Goal: Information Seeking & Learning: Stay updated

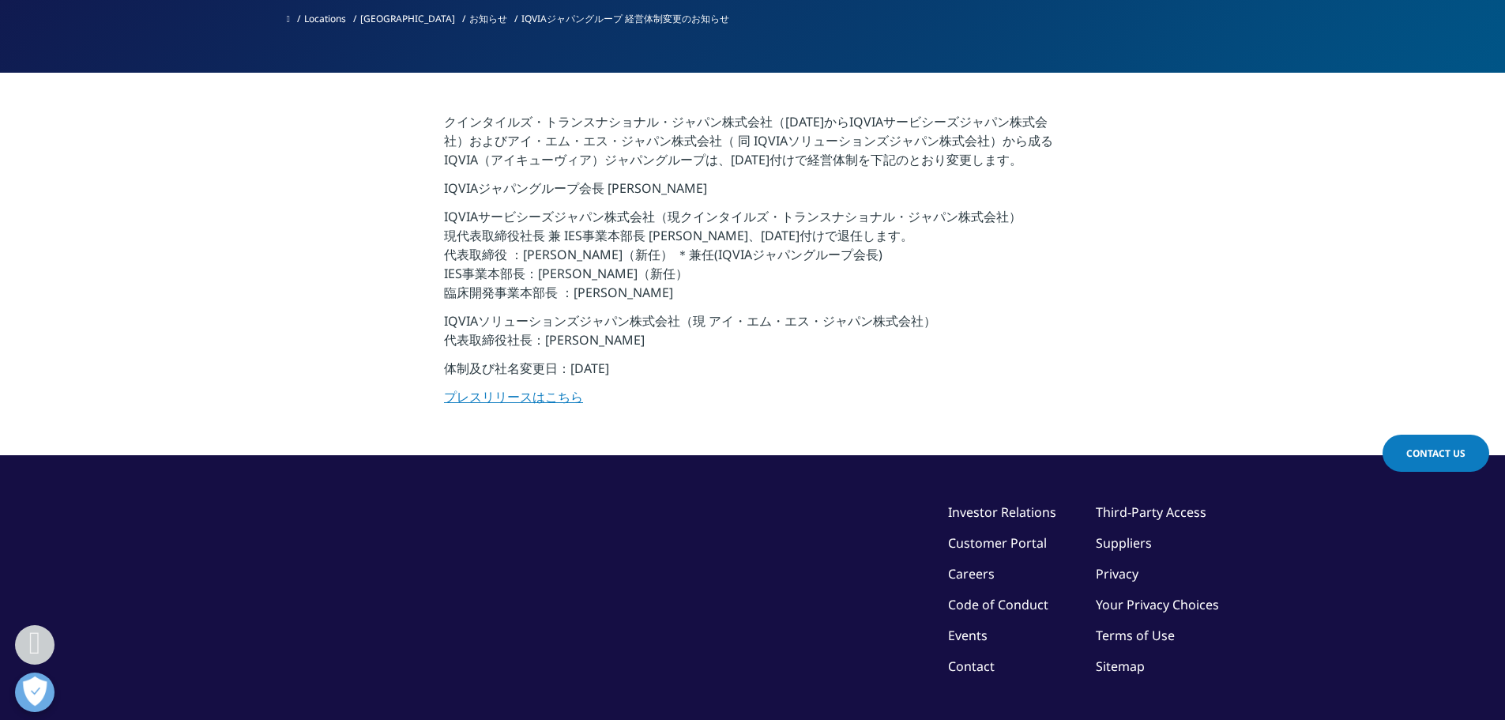
drag, startPoint x: 753, startPoint y: 348, endPoint x: 745, endPoint y: 349, distance: 7.9
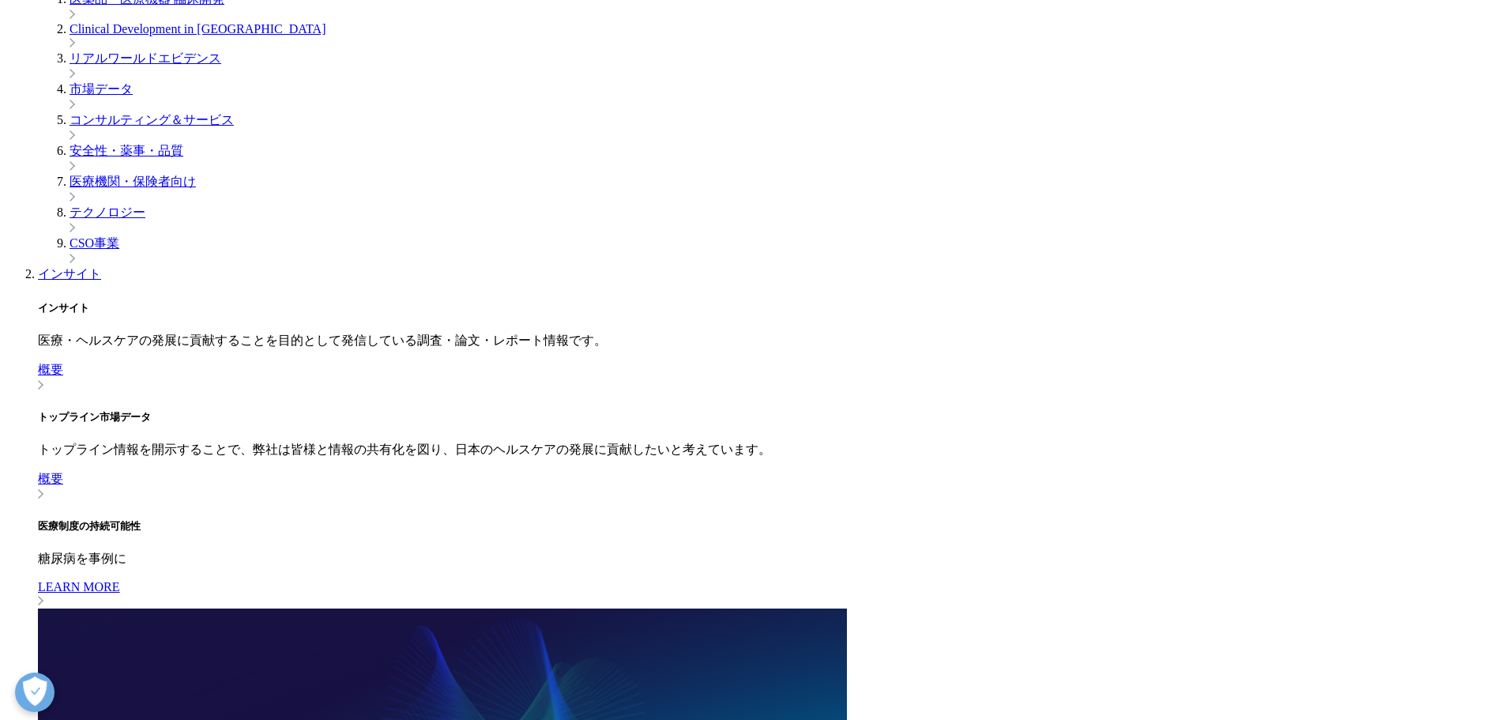
scroll to position [316, 0]
